Goal: Task Accomplishment & Management: Use online tool/utility

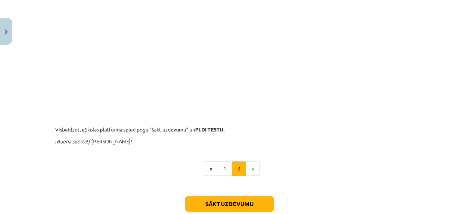
scroll to position [496, 0]
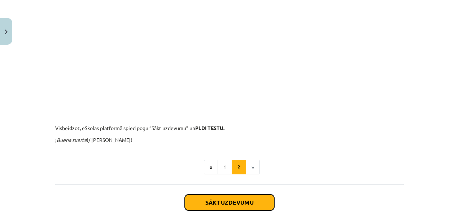
click at [253, 204] on button "Sākt uzdevumu" at bounding box center [230, 203] width 90 height 16
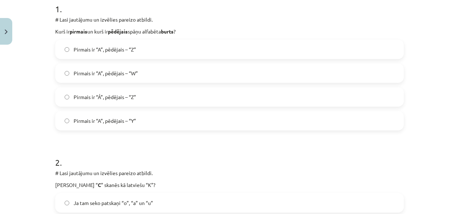
scroll to position [159, 0]
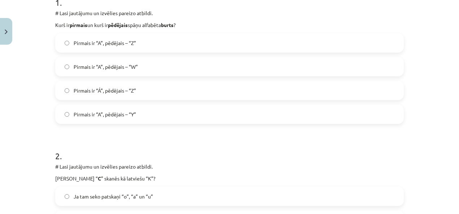
click at [183, 42] on label "Pirmais ir “A”, pēdējais – “Z”" at bounding box center [229, 43] width 347 height 18
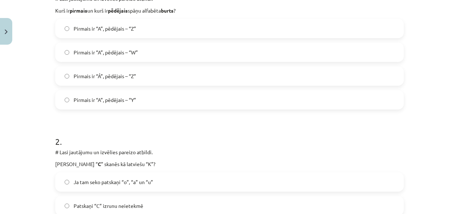
scroll to position [236, 0]
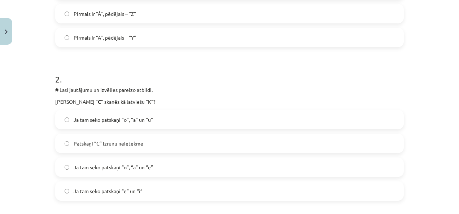
click at [387, 121] on label "Ja tam seko patskaņi “o”, “a” un “u”" at bounding box center [229, 120] width 347 height 18
click at [345, 192] on label "Ja tam seko patskaņi “e” un “i”" at bounding box center [229, 191] width 347 height 18
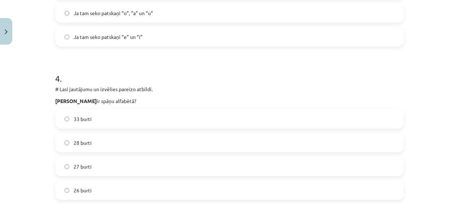
scroll to position [549, 0]
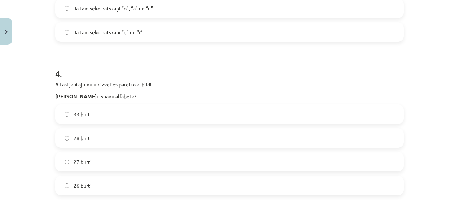
click at [294, 157] on label "27 burti" at bounding box center [229, 162] width 347 height 18
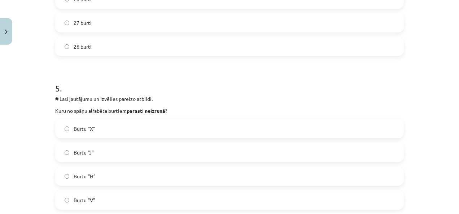
scroll to position [703, 0]
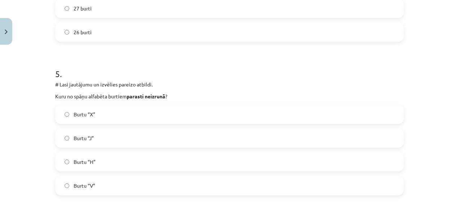
click at [349, 169] on label "Burtu “H”" at bounding box center [229, 162] width 347 height 18
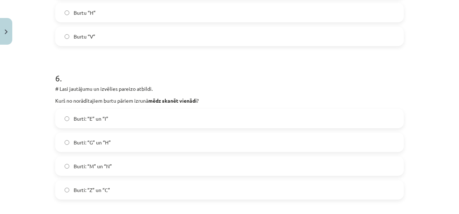
scroll to position [855, 0]
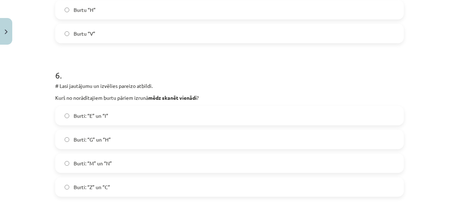
click at [343, 161] on label "Burti: “M” un “N”" at bounding box center [229, 164] width 347 height 18
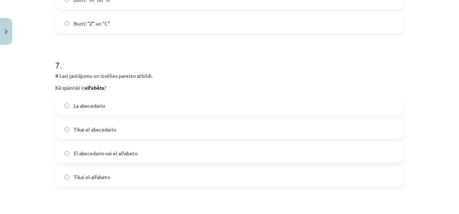
scroll to position [1030, 0]
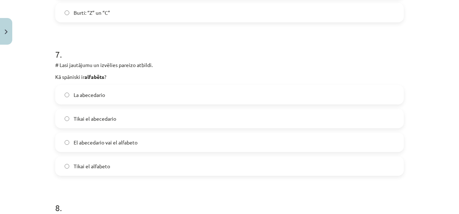
click at [340, 147] on label "El abecedario vai el alfabeto" at bounding box center [229, 143] width 347 height 18
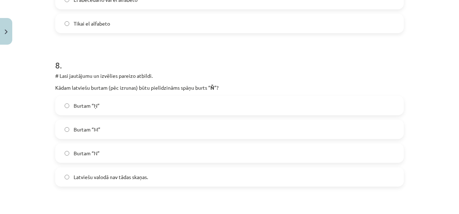
scroll to position [1186, 0]
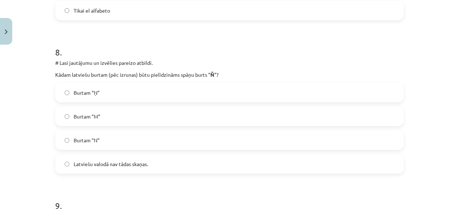
click at [335, 95] on label "Burtam “Ņ”" at bounding box center [229, 93] width 347 height 18
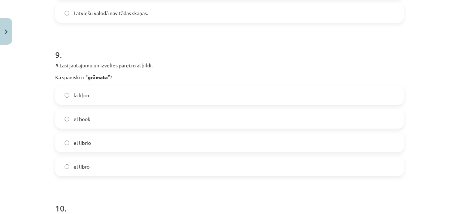
scroll to position [1346, 0]
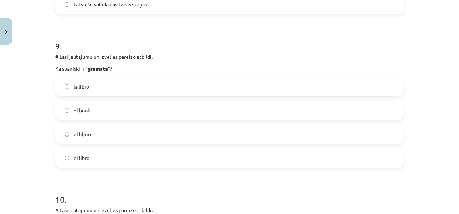
click at [316, 155] on label "el libro" at bounding box center [229, 158] width 347 height 18
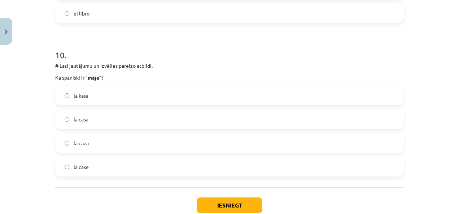
scroll to position [1492, 0]
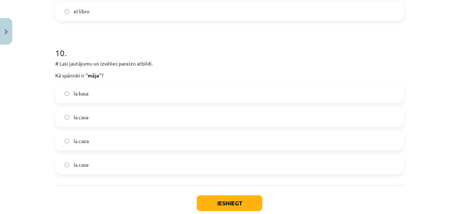
click at [311, 116] on label "la casa" at bounding box center [229, 117] width 347 height 18
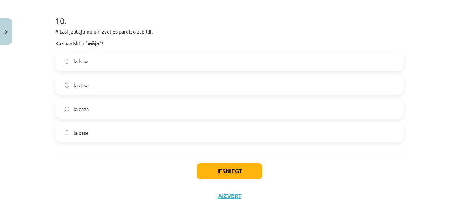
scroll to position [1527, 0]
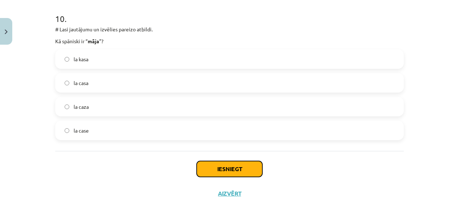
click at [248, 165] on button "Iesniegt" at bounding box center [230, 169] width 66 height 16
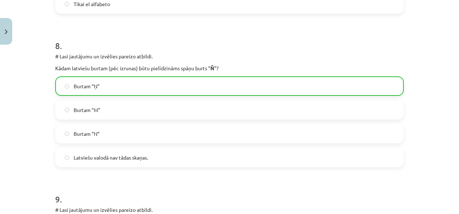
scroll to position [1559, 0]
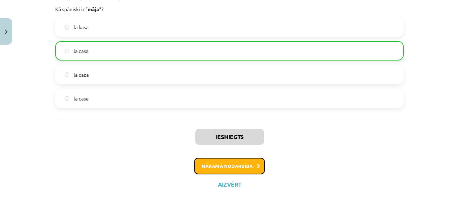
click at [250, 165] on button "Nākamā nodarbība" at bounding box center [229, 166] width 71 height 17
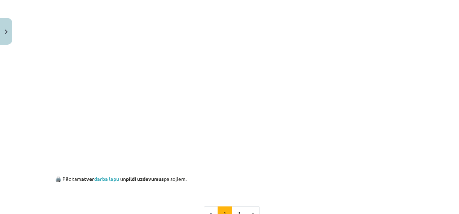
scroll to position [448, 0]
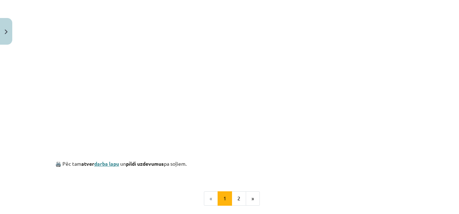
click at [112, 161] on link "darba lapu" at bounding box center [106, 164] width 25 height 6
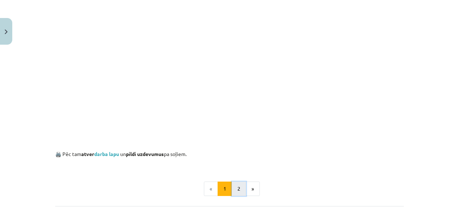
click at [238, 186] on button "2" at bounding box center [239, 189] width 14 height 14
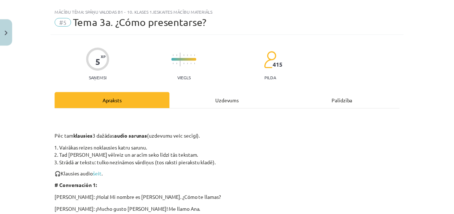
scroll to position [0, 0]
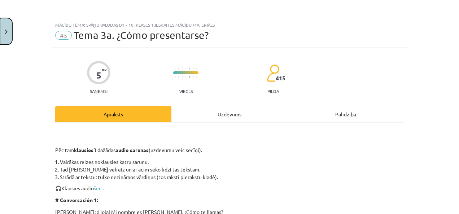
click at [5, 25] on button "Close" at bounding box center [6, 31] width 12 height 27
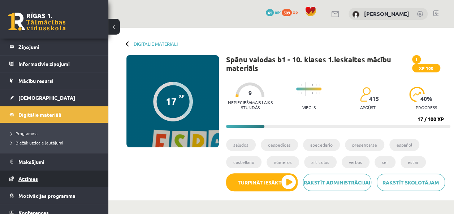
click at [38, 177] on link "Atzīmes" at bounding box center [54, 179] width 90 height 17
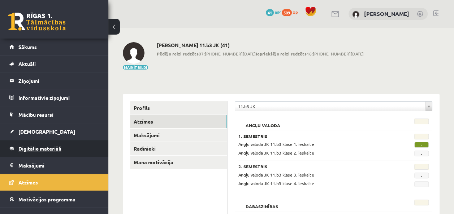
click at [35, 148] on span "Digitālie materiāli" at bounding box center [39, 148] width 43 height 6
